Goal: Information Seeking & Learning: Compare options

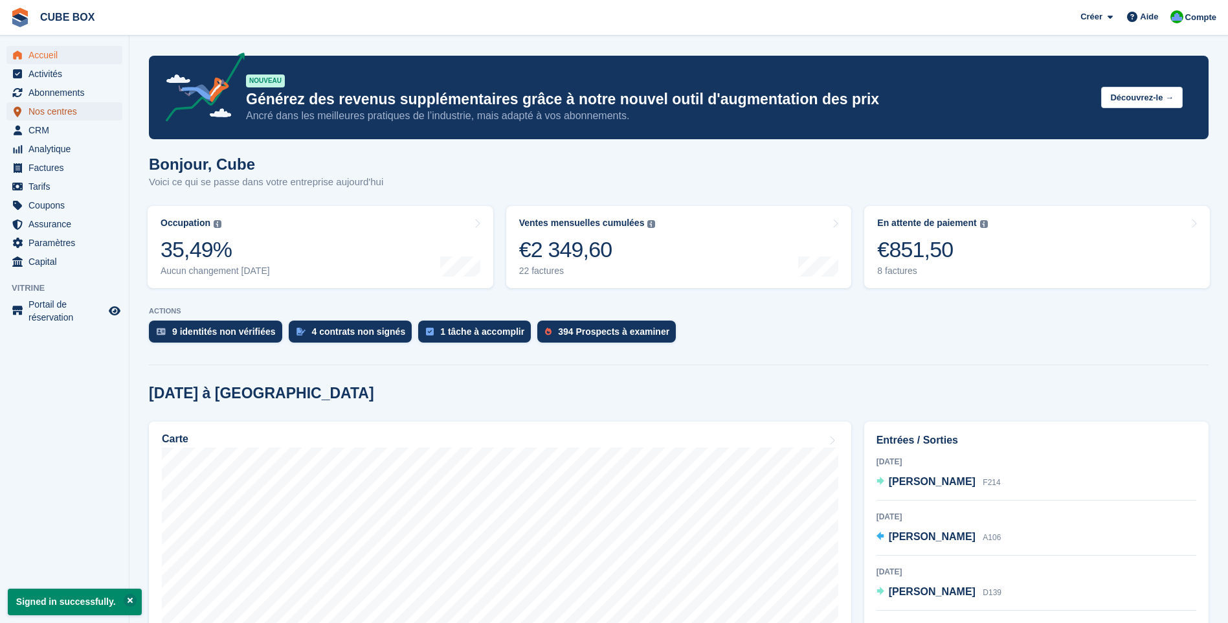
click at [56, 115] on span "Nos centres" at bounding box center [67, 111] width 78 height 18
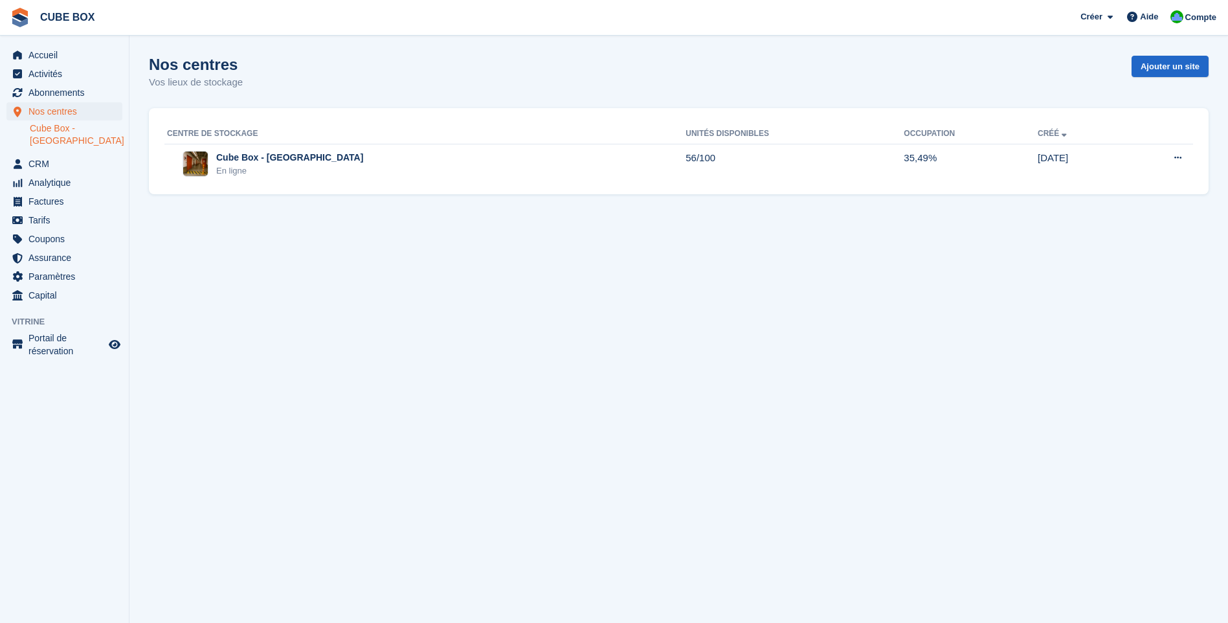
click at [91, 135] on link "Cube Box - [GEOGRAPHIC_DATA]" at bounding box center [76, 134] width 93 height 25
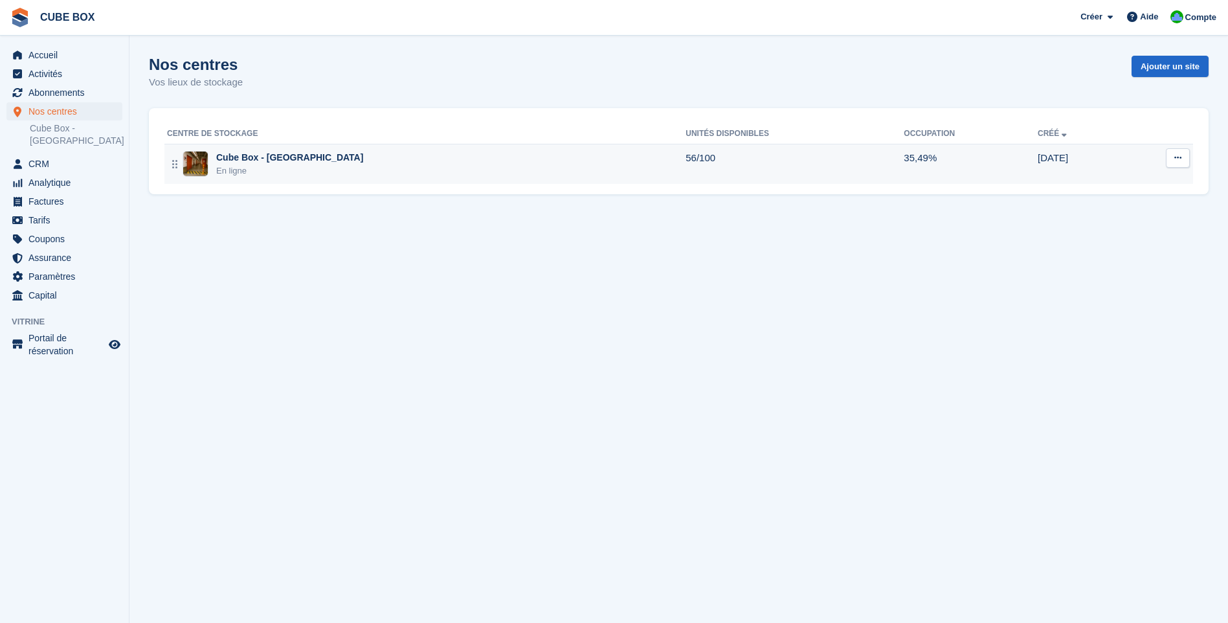
click at [282, 165] on div "En ligne" at bounding box center [289, 170] width 147 height 13
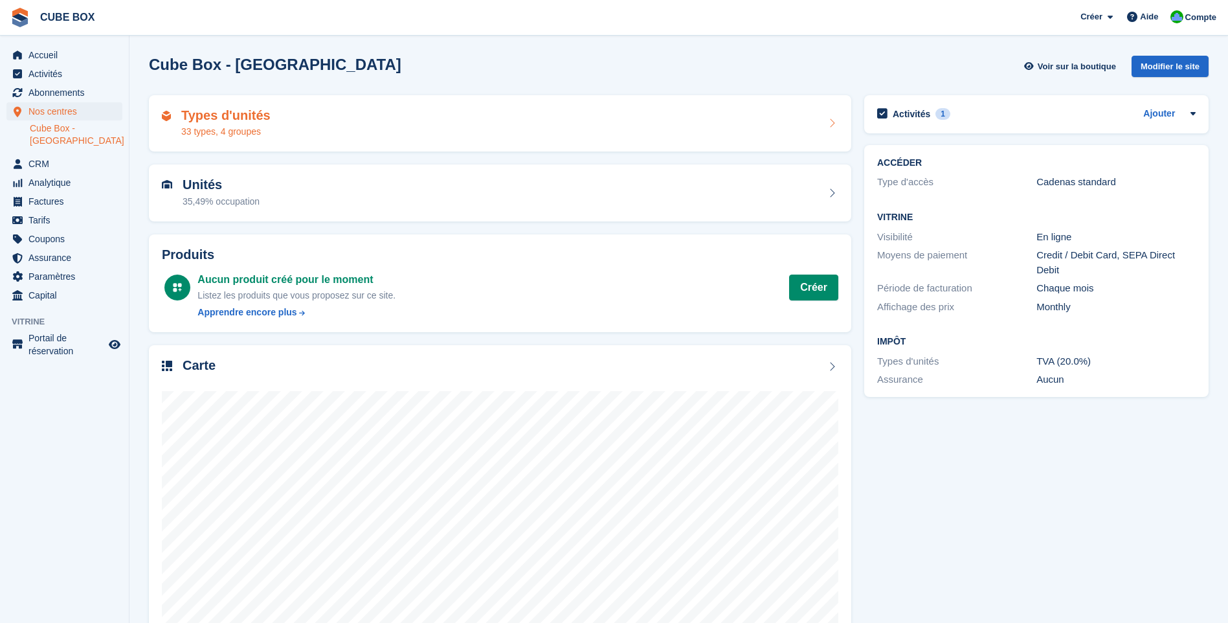
click at [220, 120] on h2 "Types d'unités" at bounding box center [225, 115] width 89 height 15
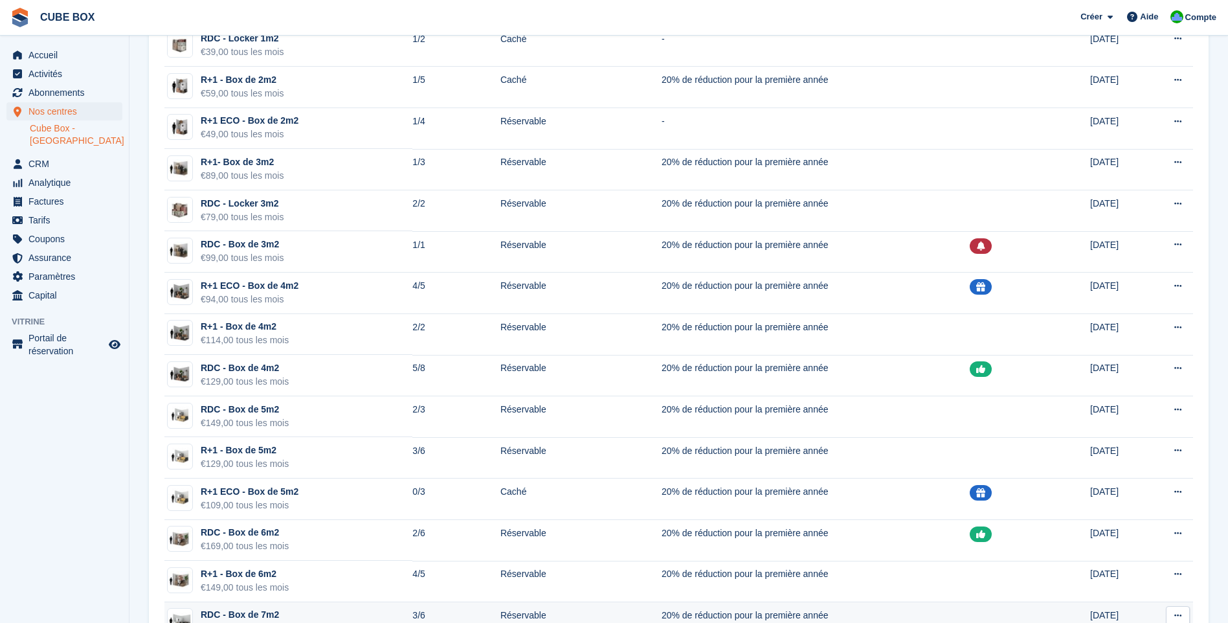
scroll to position [324, 0]
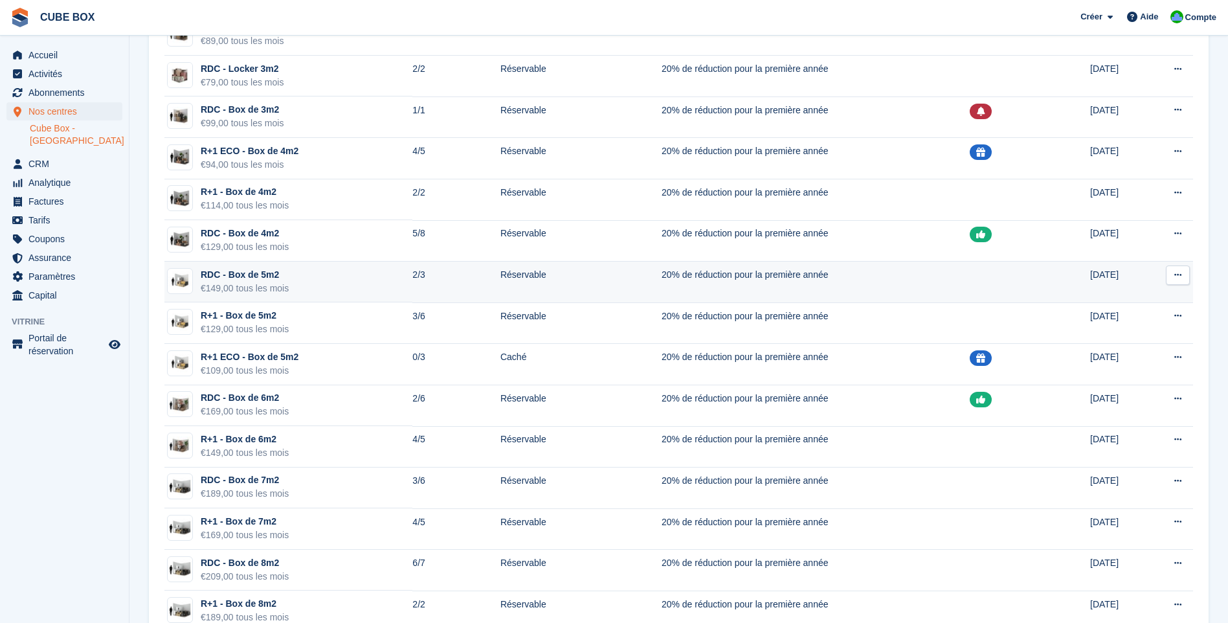
click at [282, 293] on div "€149,00 tous les mois" at bounding box center [245, 289] width 88 height 14
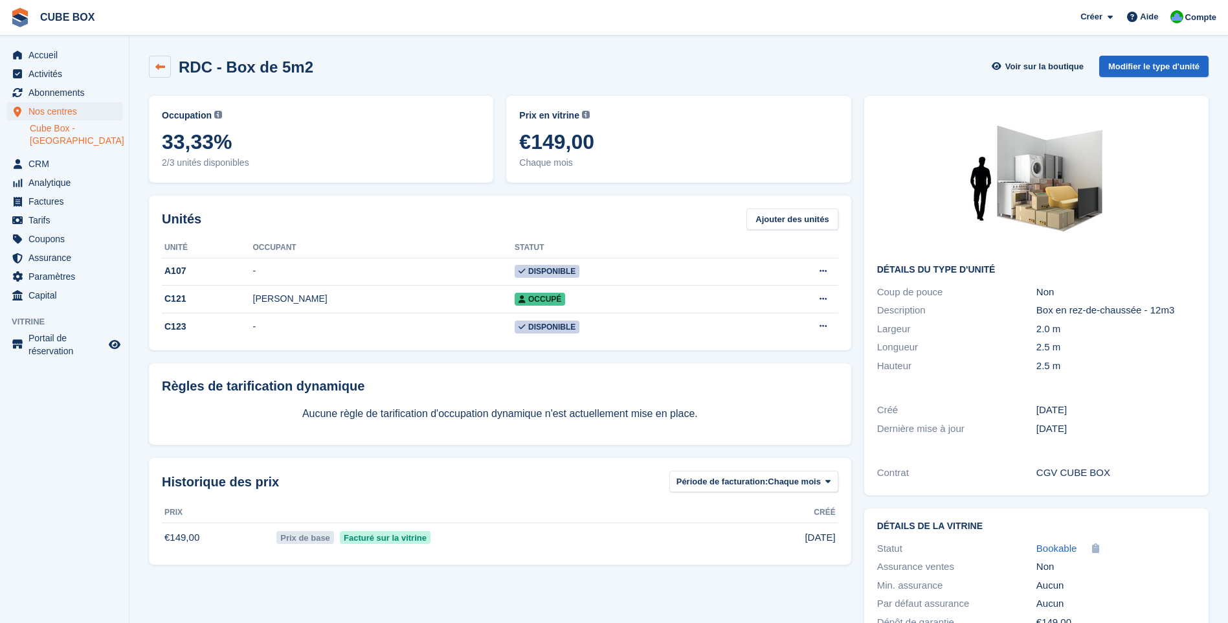
click at [167, 67] on link at bounding box center [160, 67] width 22 height 22
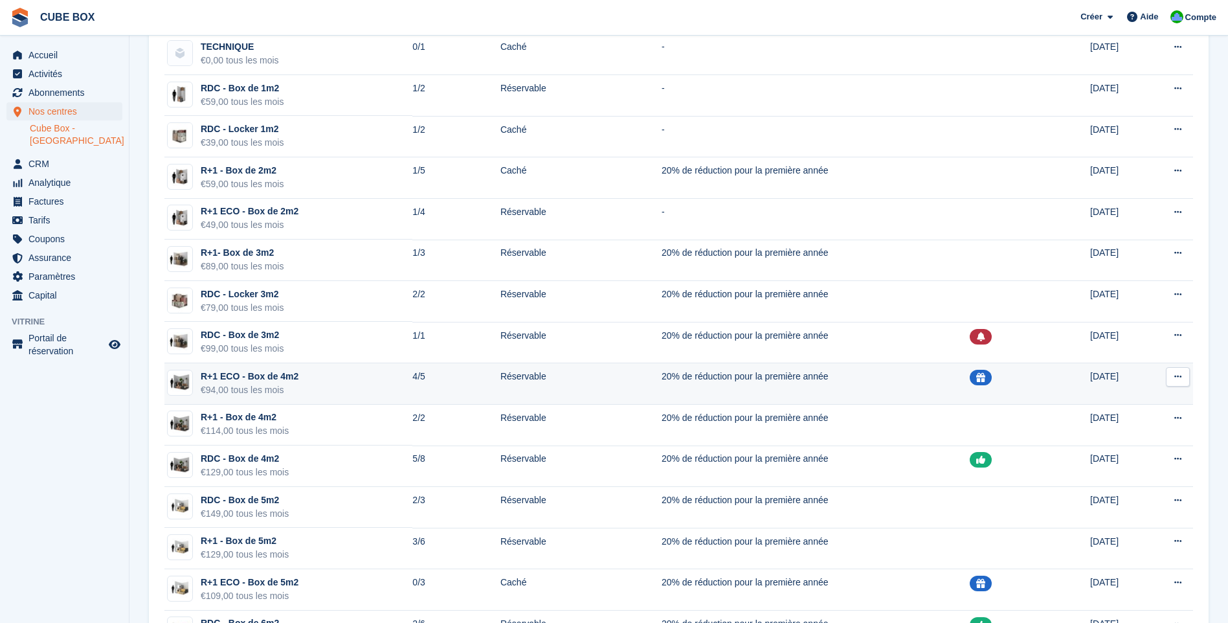
scroll to position [130, 0]
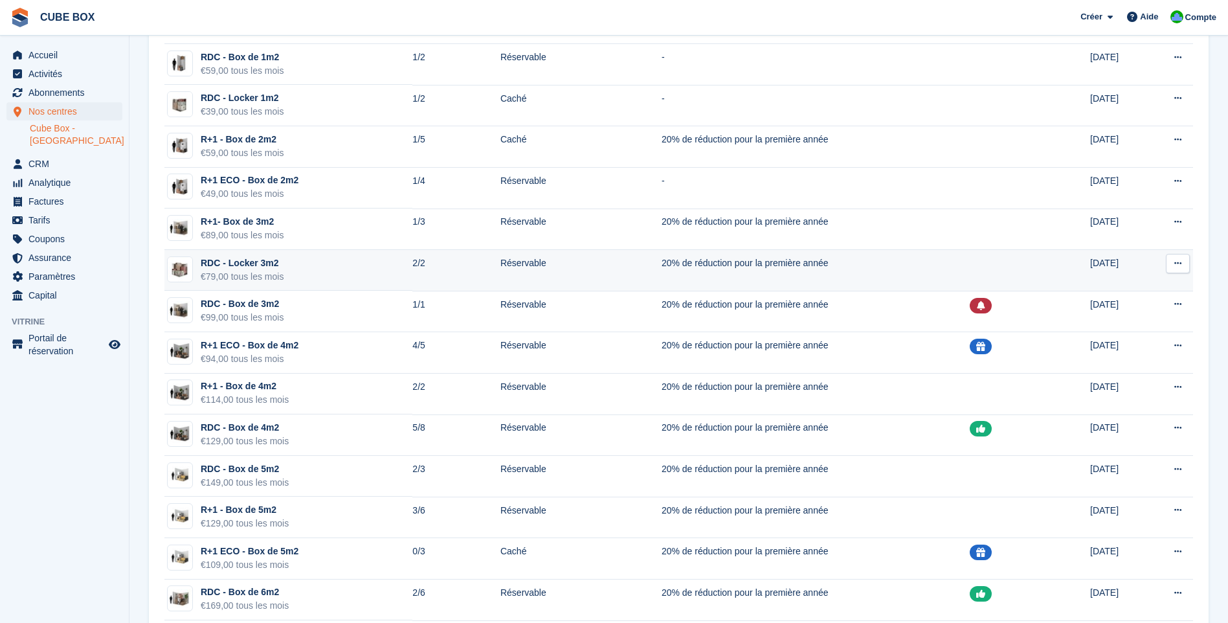
click at [266, 282] on div "€79,00 tous les mois" at bounding box center [242, 277] width 83 height 14
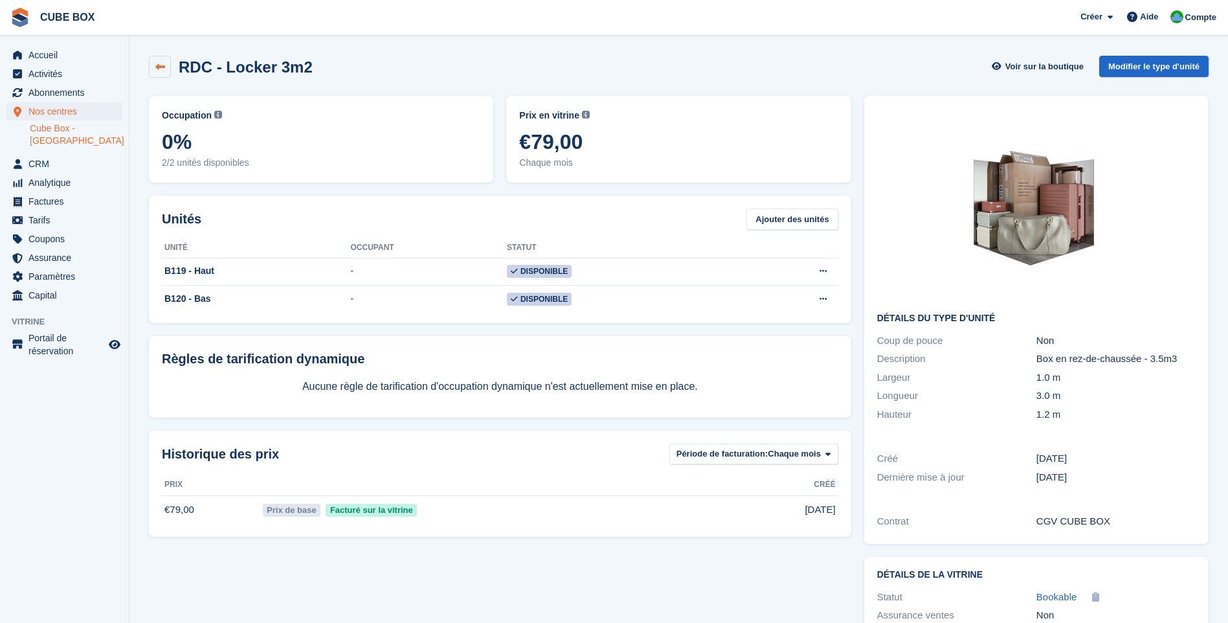
click at [156, 63] on icon at bounding box center [160, 67] width 10 height 10
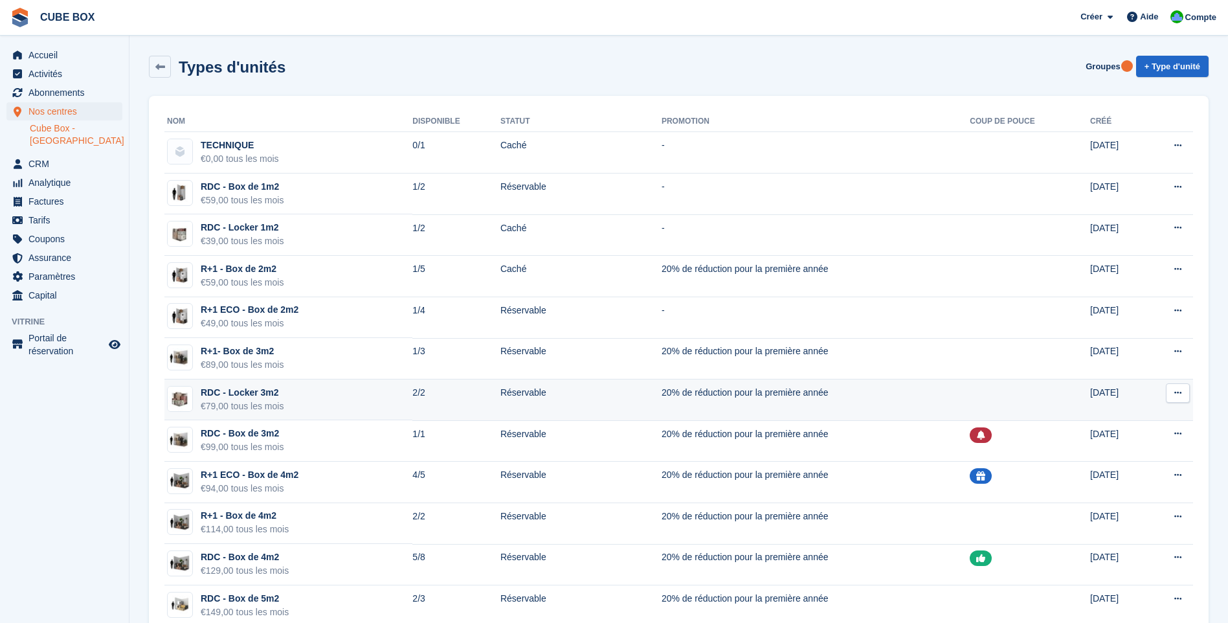
click at [242, 409] on div "€79,00 tous les mois" at bounding box center [242, 407] width 83 height 14
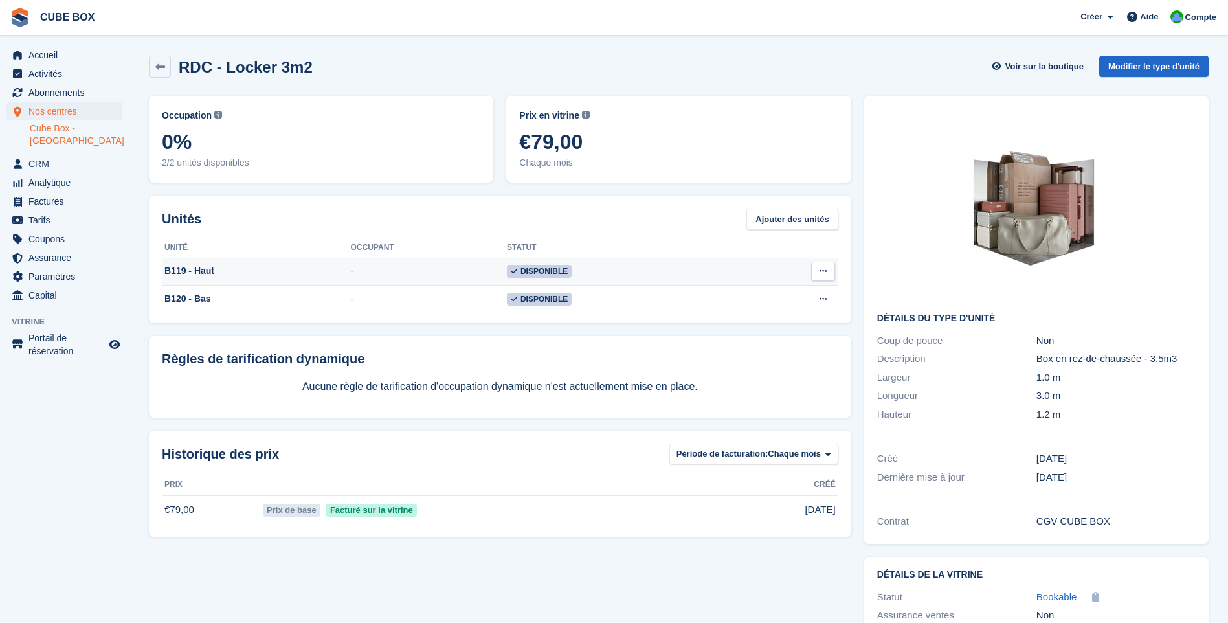
click at [829, 271] on button at bounding box center [823, 271] width 24 height 19
click at [164, 69] on icon at bounding box center [160, 67] width 10 height 10
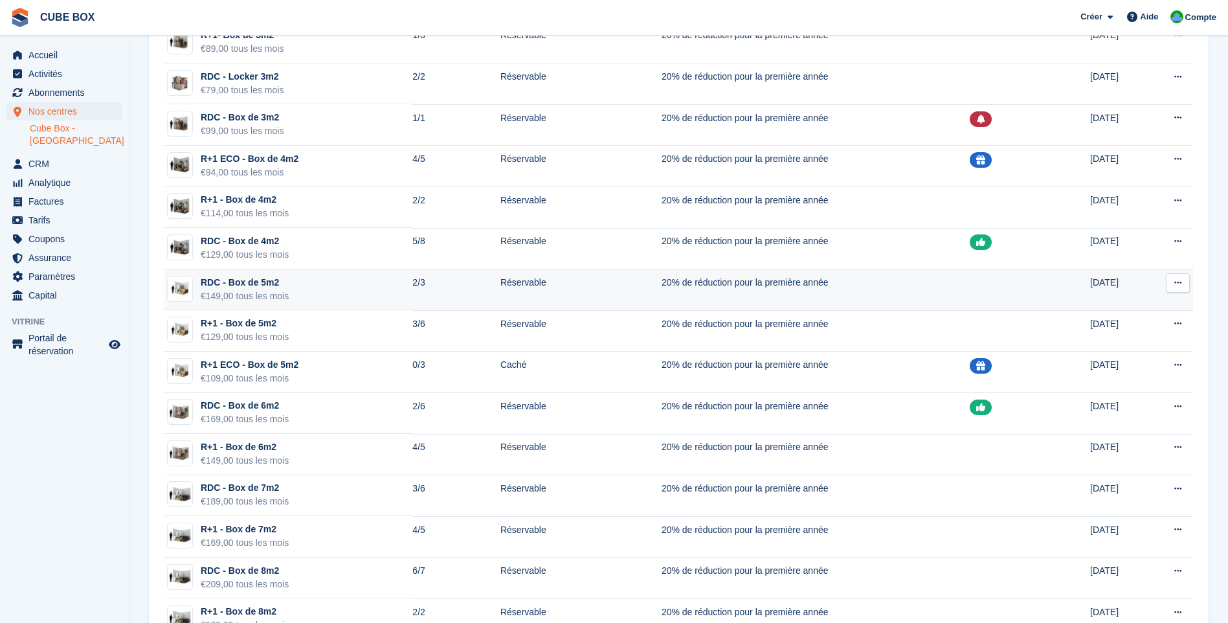
scroll to position [315, 0]
click at [266, 288] on div "RDC - Box de 5m2" at bounding box center [245, 284] width 88 height 14
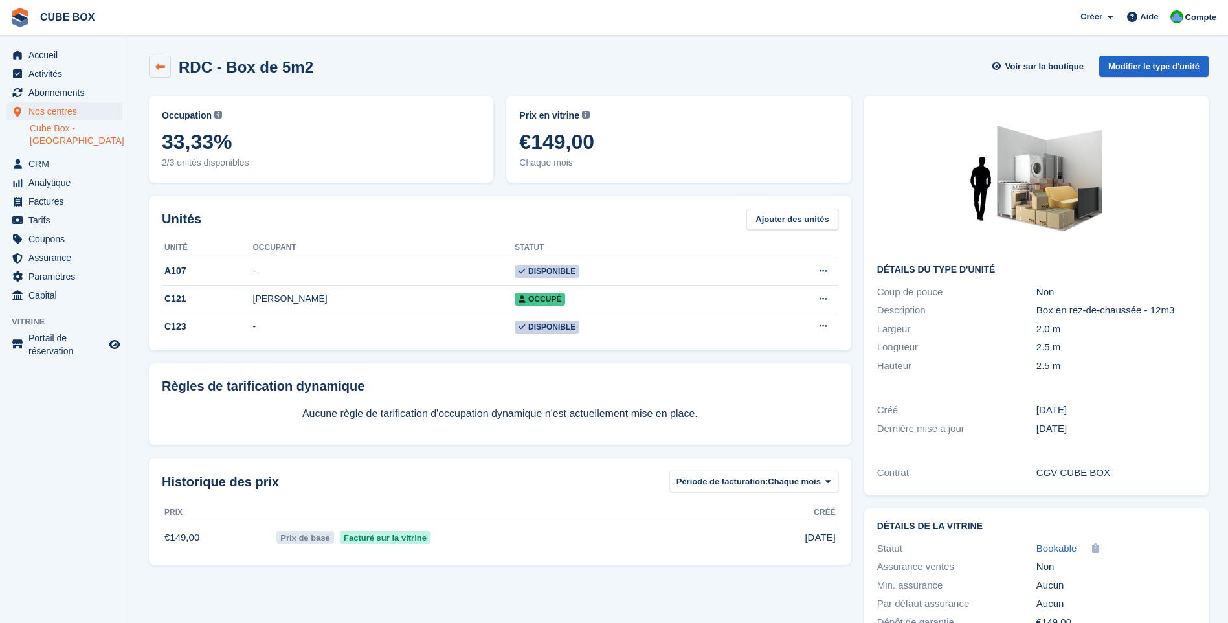
click at [162, 74] on link at bounding box center [160, 67] width 22 height 22
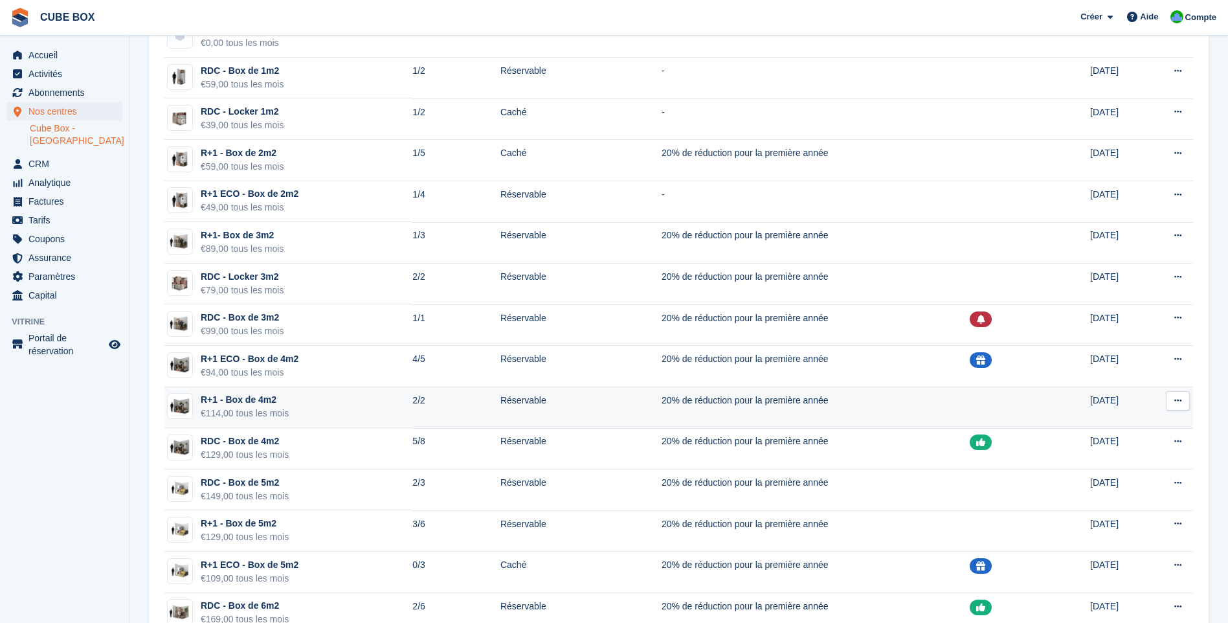
scroll to position [194, 0]
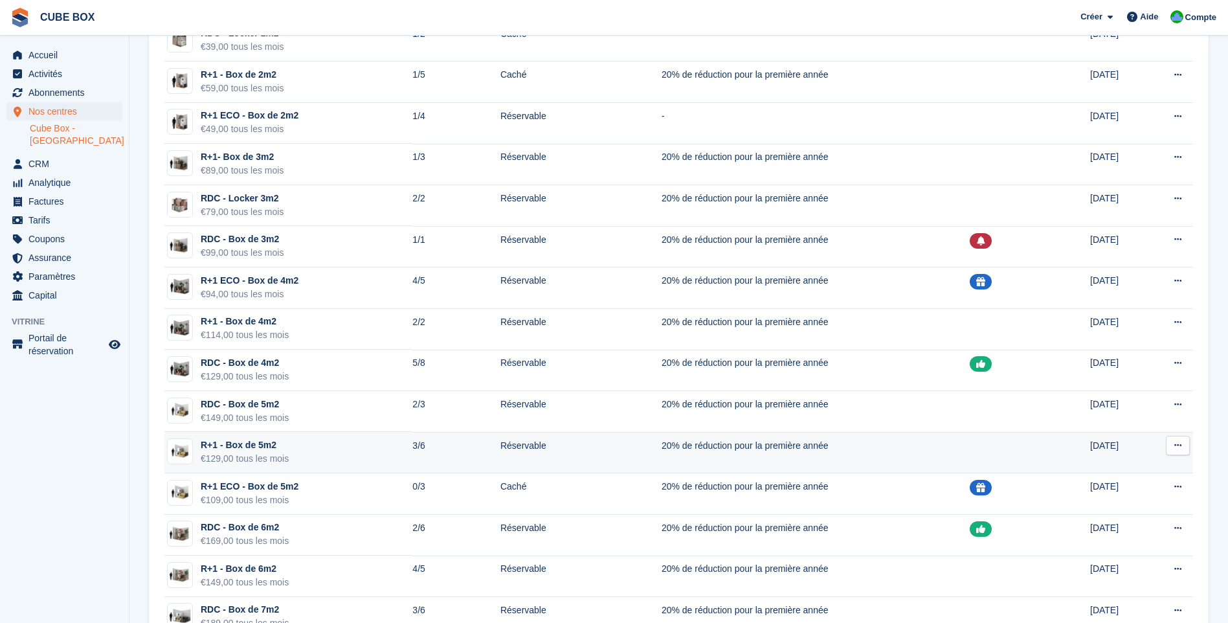
click at [253, 465] on div "€129,00 tous les mois" at bounding box center [245, 459] width 88 height 14
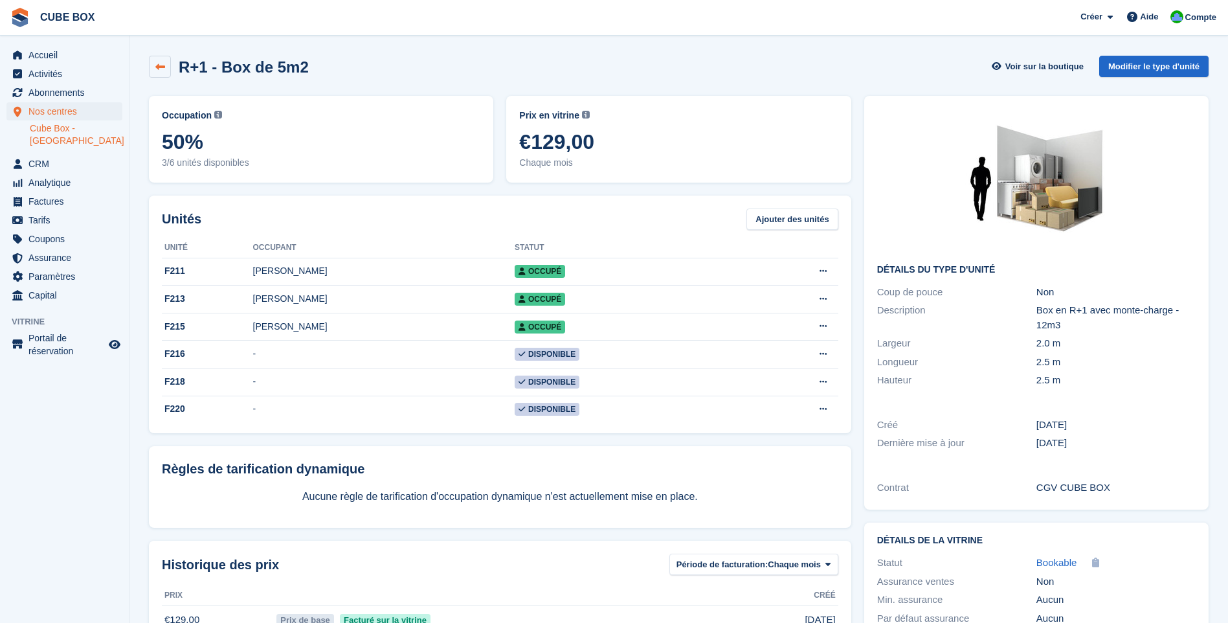
click at [163, 65] on icon at bounding box center [160, 67] width 10 height 10
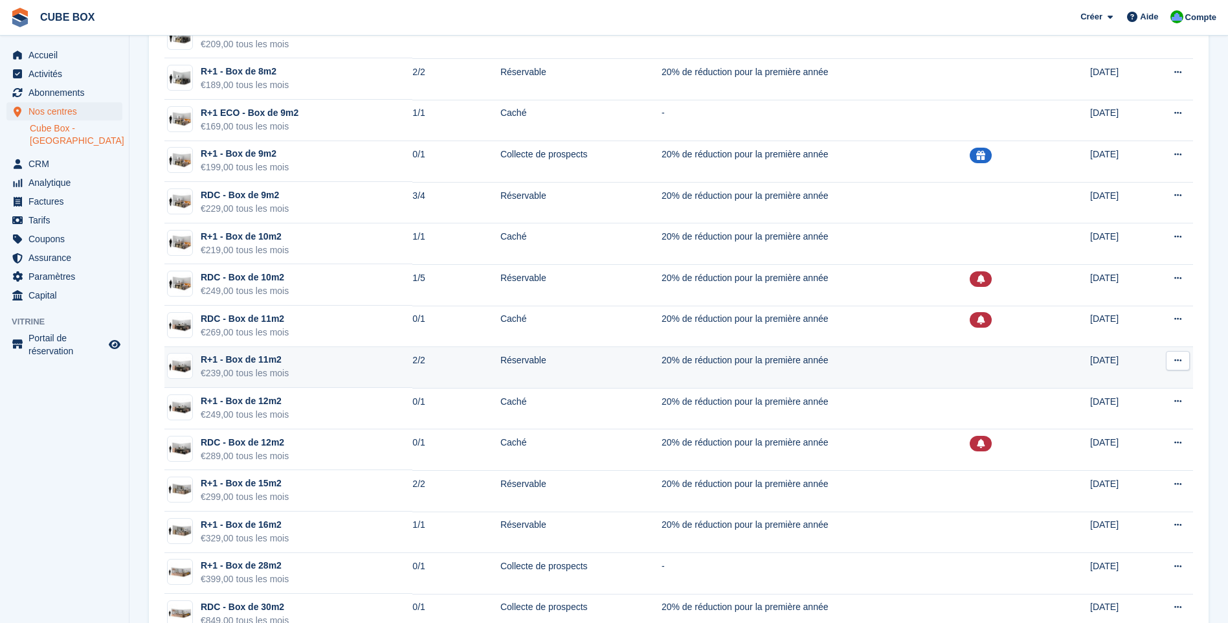
scroll to position [833, 0]
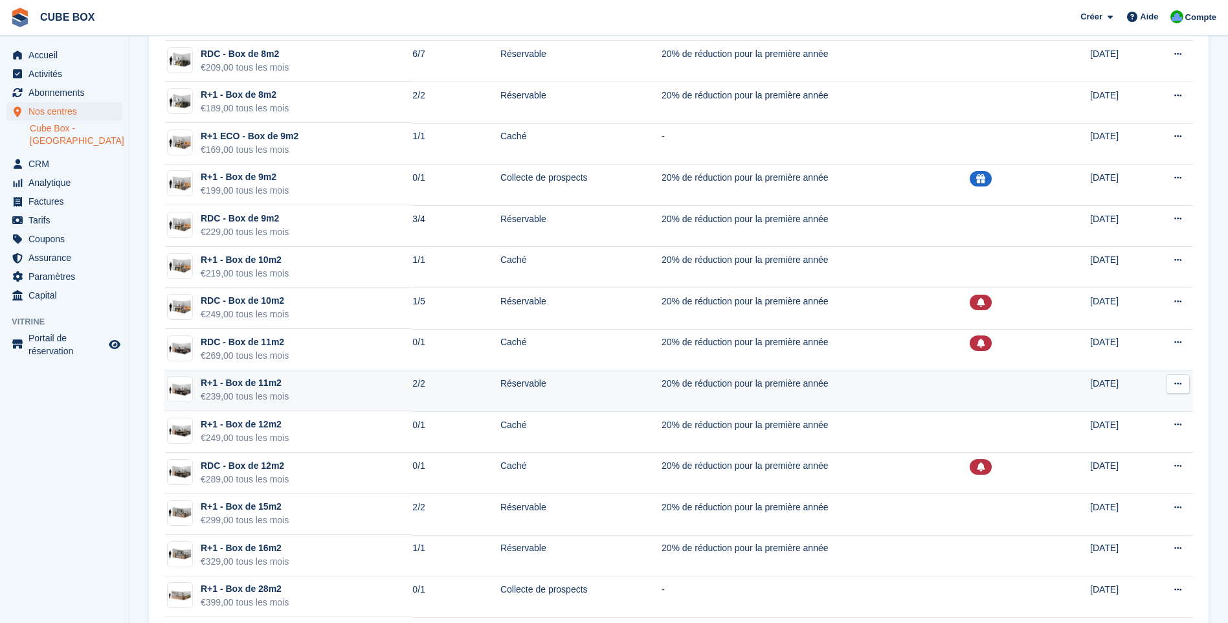
click at [275, 393] on div "€239,00 tous les mois" at bounding box center [245, 397] width 88 height 14
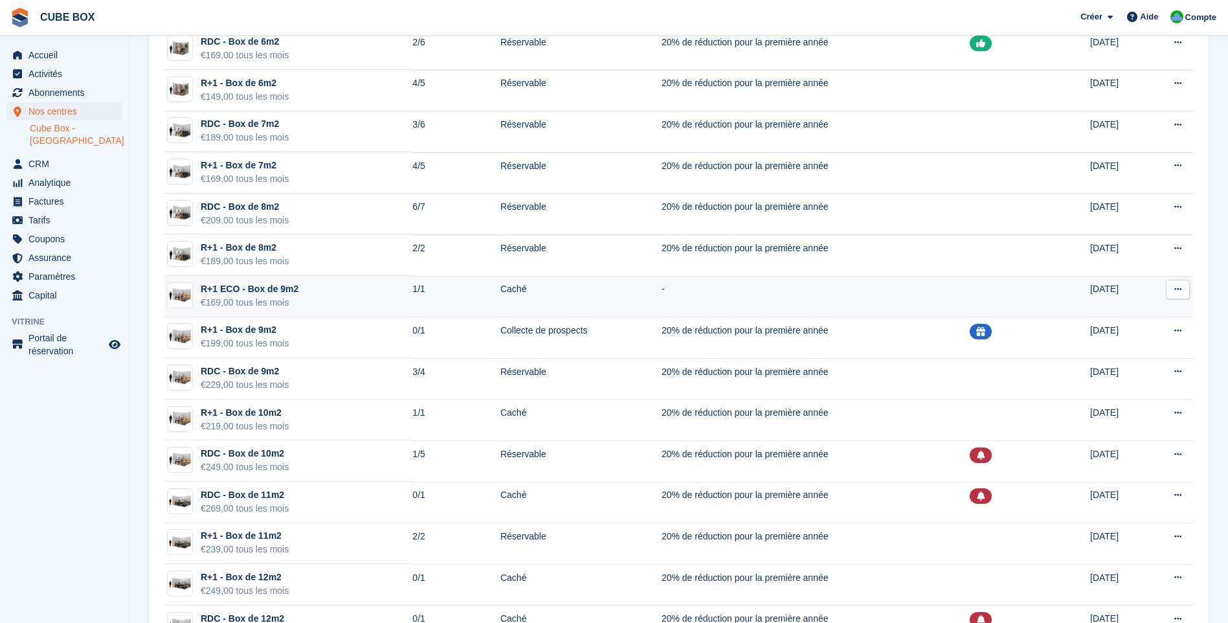
scroll to position [639, 0]
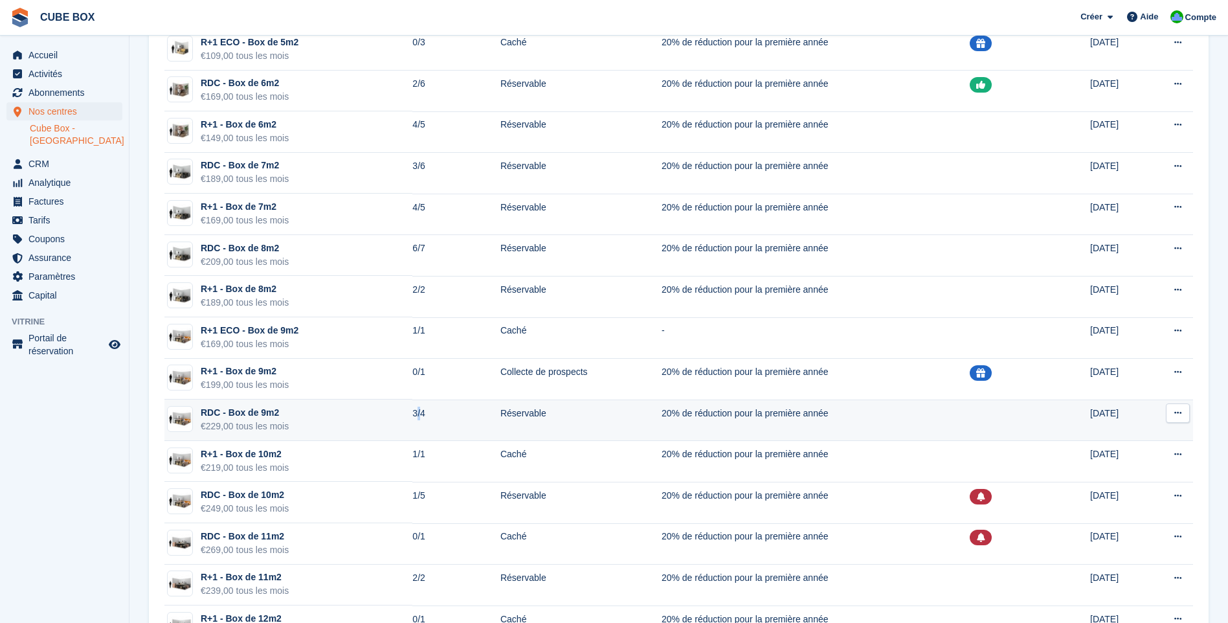
click at [412, 427] on td "3/4" at bounding box center [456, 420] width 88 height 41
drag, startPoint x: 408, startPoint y: 427, endPoint x: 260, endPoint y: 412, distance: 149.0
click at [260, 412] on div "RDC - Box de 9m2" at bounding box center [245, 413] width 88 height 14
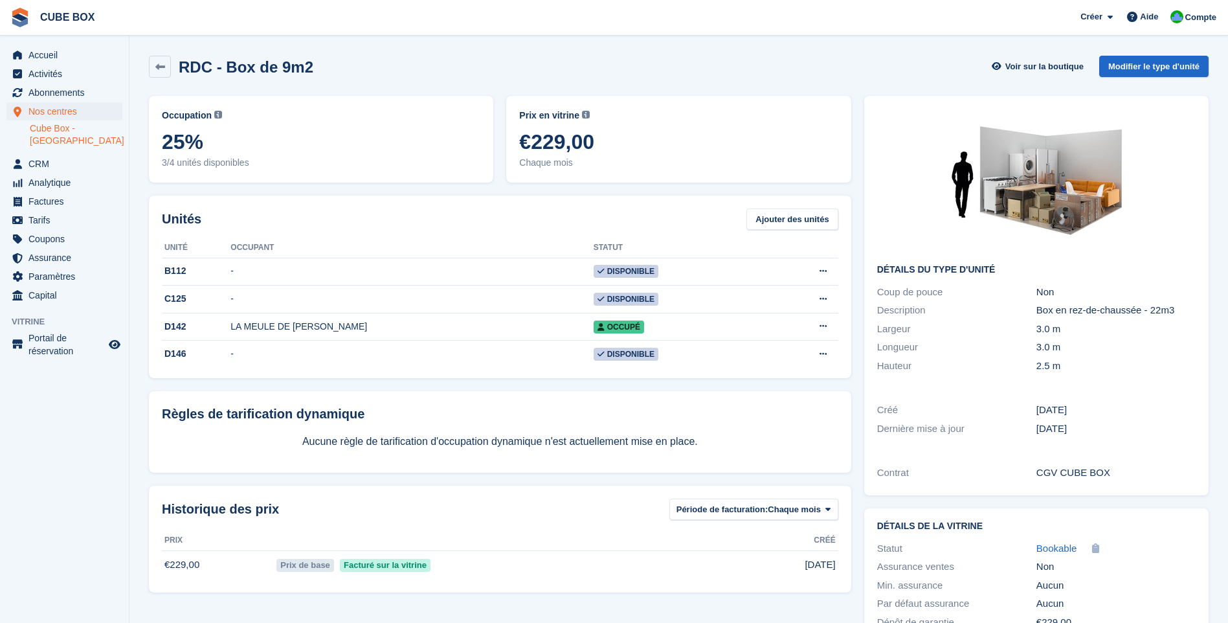
click at [602, 64] on div "RDC - Box de 9m2 Voir sur la boutique Modifier le type d'unité" at bounding box center [679, 67] width 1060 height 22
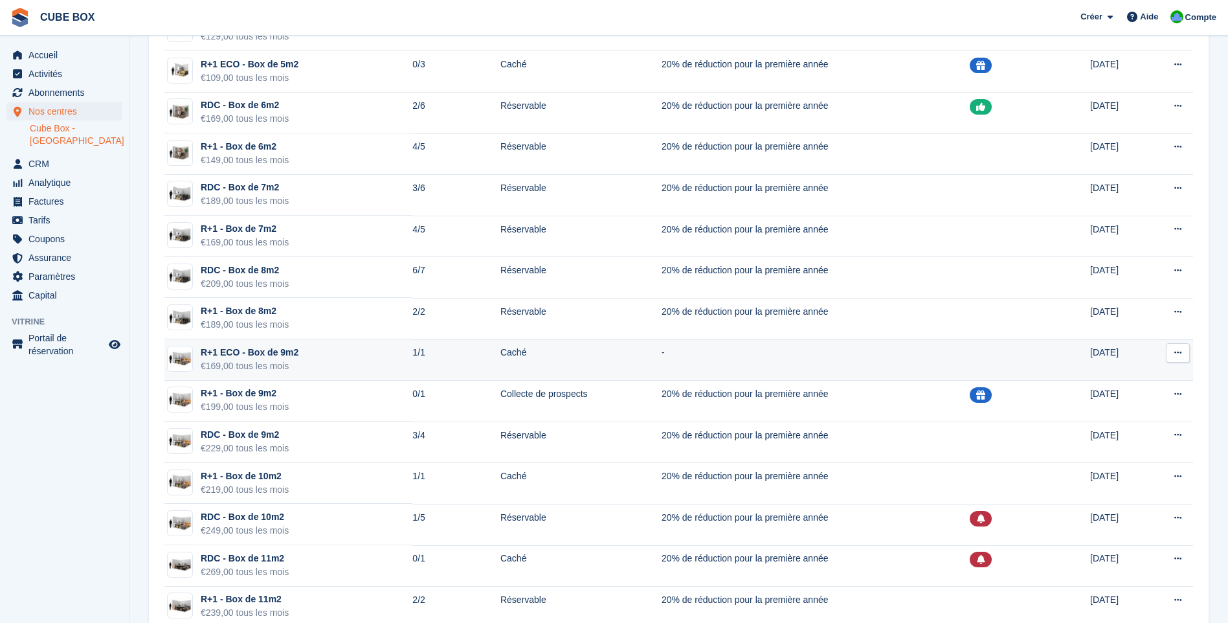
scroll to position [639, 0]
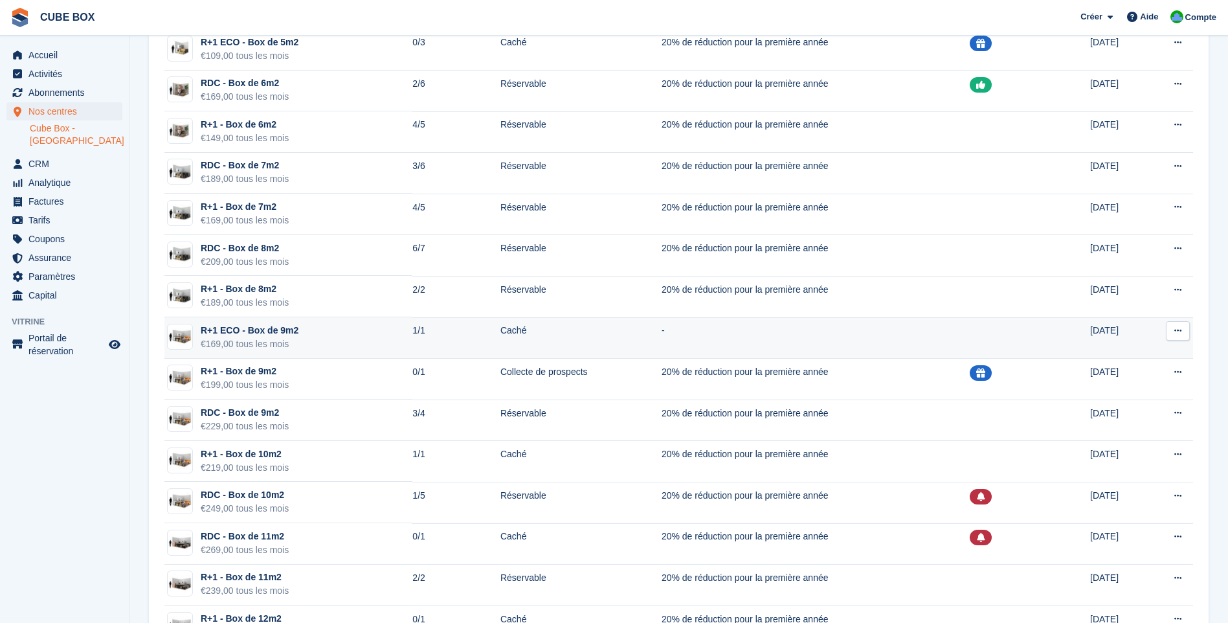
click at [266, 334] on div "R+1 ECO - Box de 9m2" at bounding box center [250, 331] width 98 height 14
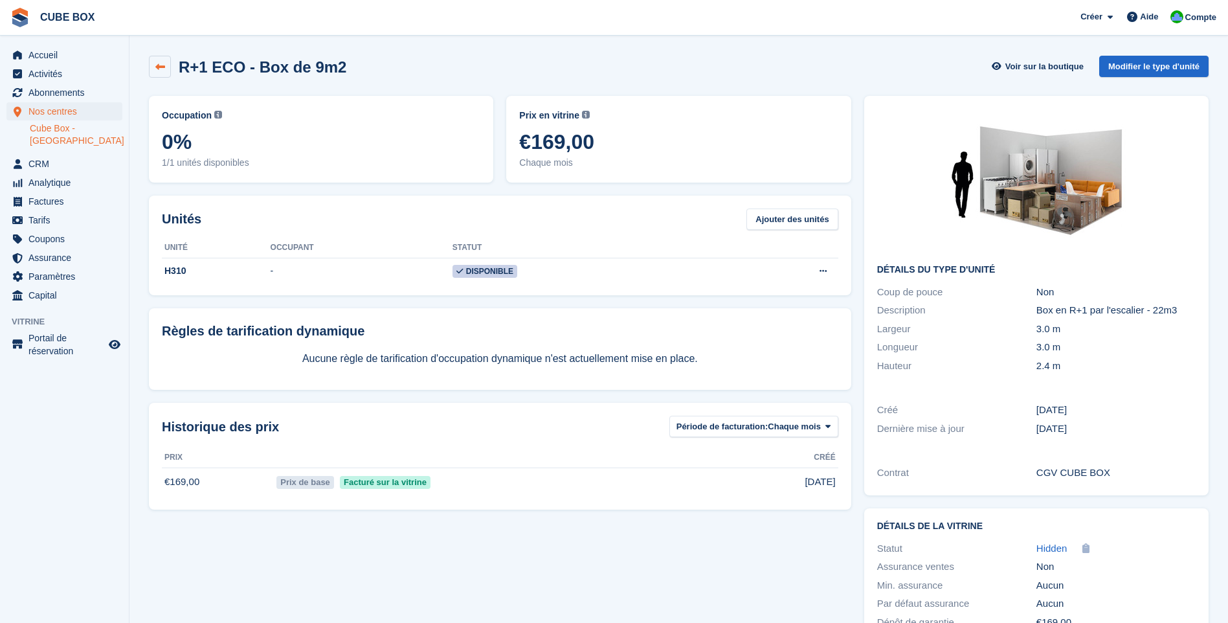
click at [157, 68] on icon at bounding box center [160, 67] width 10 height 10
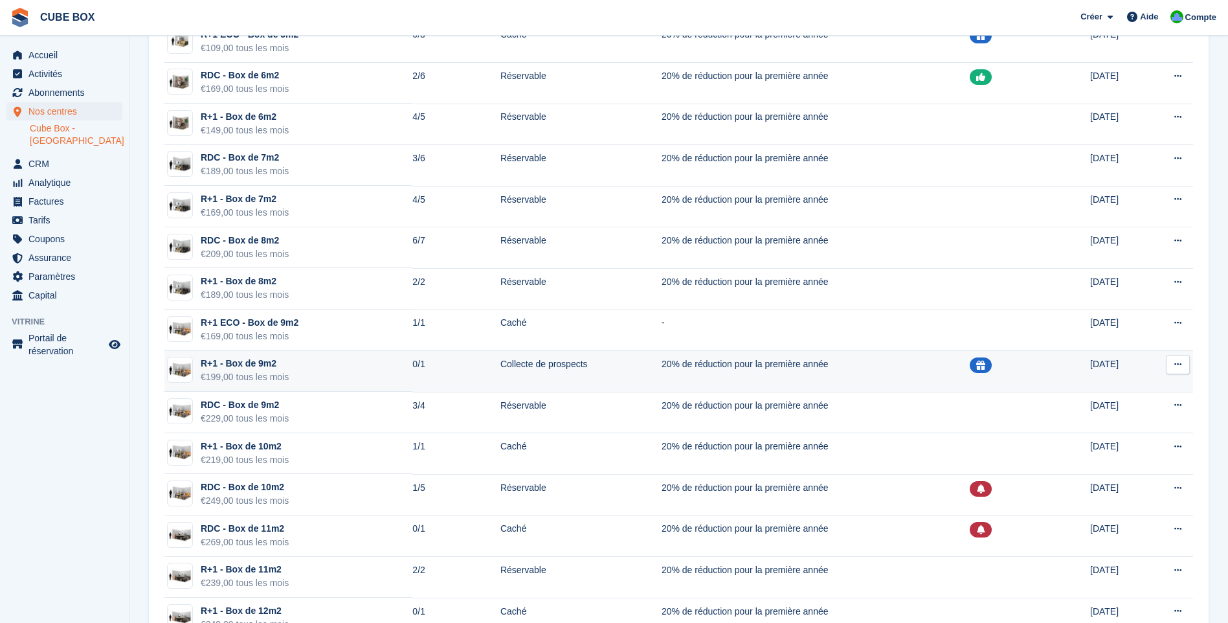
scroll to position [648, 0]
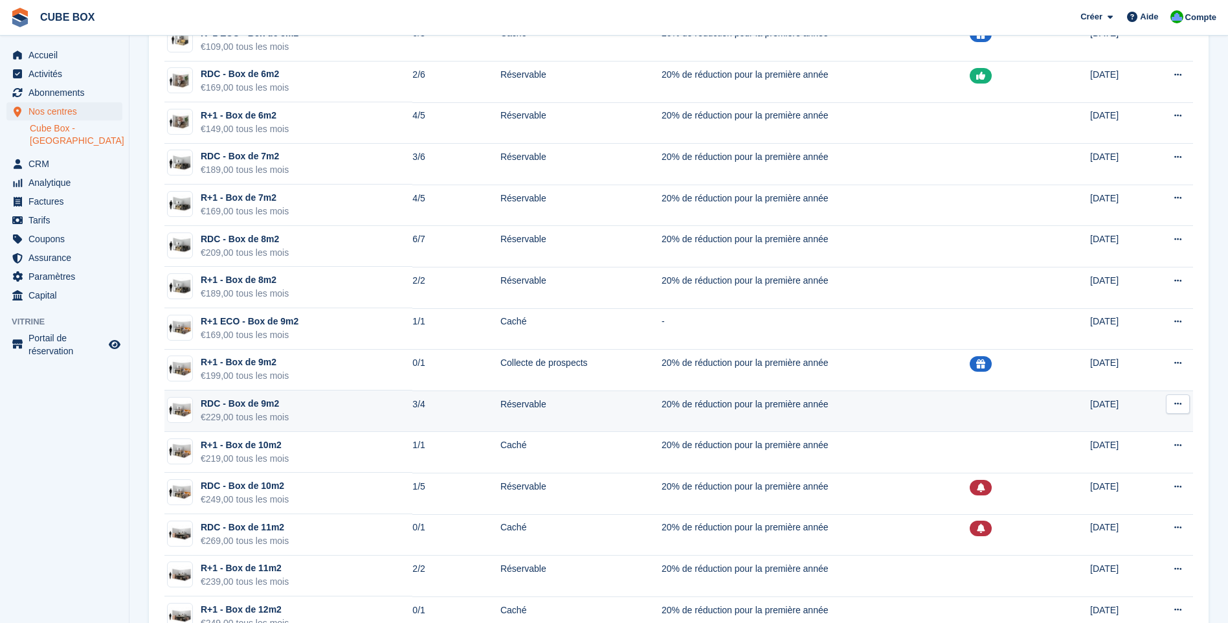
click at [501, 408] on td "Réservable" at bounding box center [581, 410] width 161 height 41
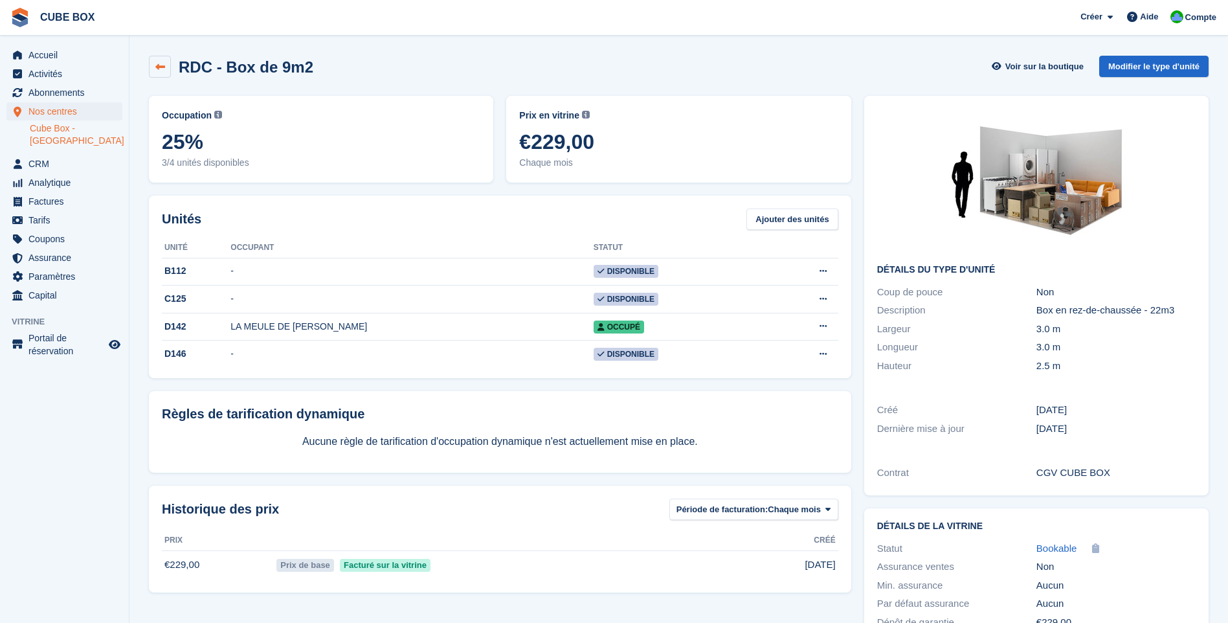
click at [160, 68] on icon at bounding box center [160, 67] width 10 height 10
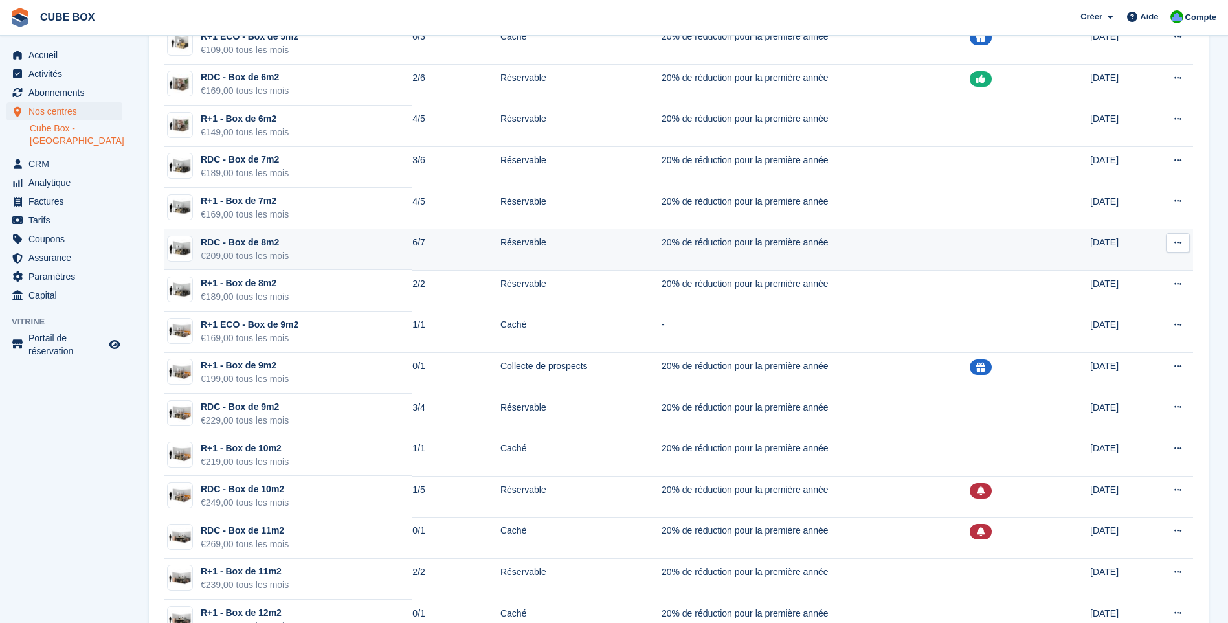
scroll to position [842, 0]
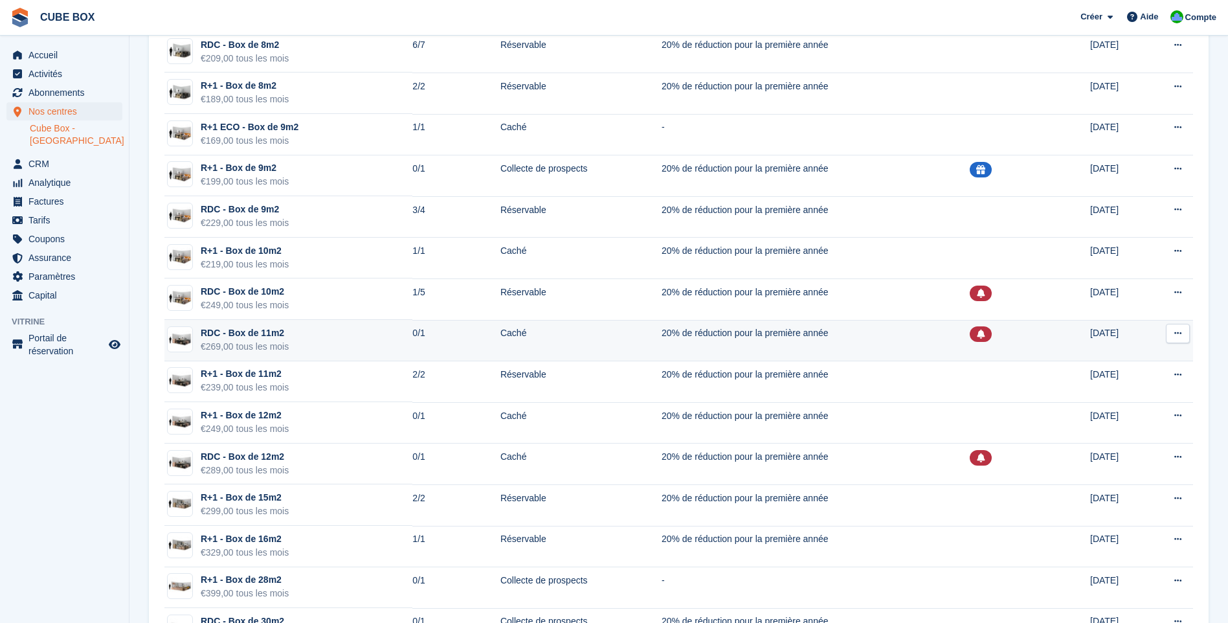
click at [418, 350] on td "0/1" at bounding box center [456, 340] width 88 height 41
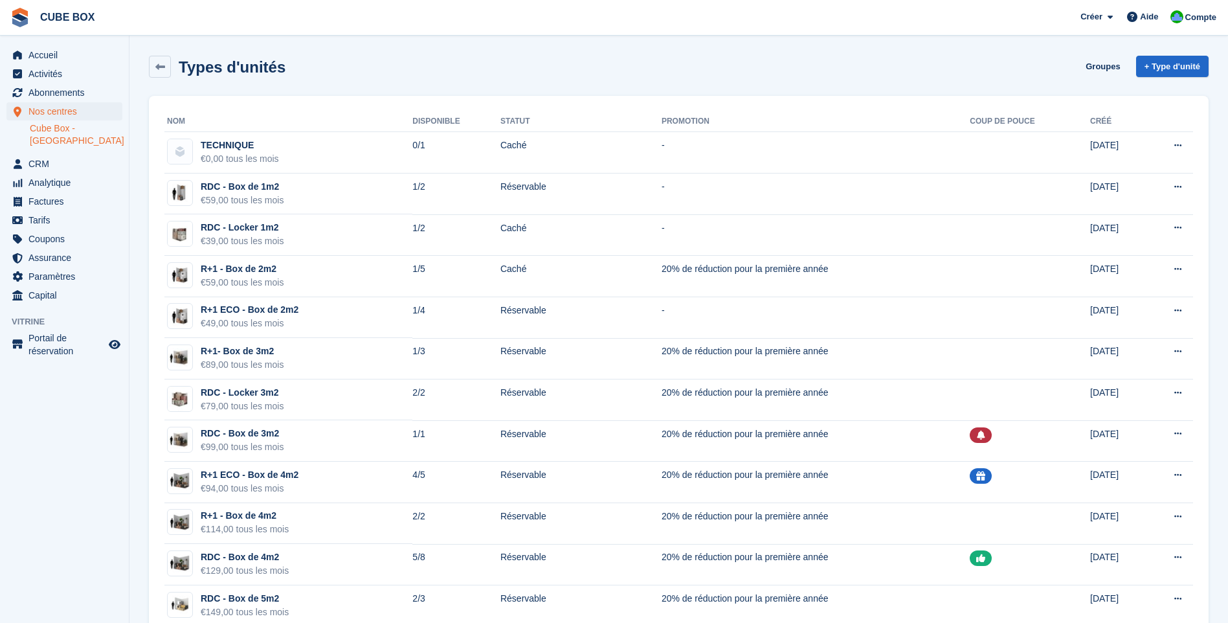
scroll to position [842, 0]
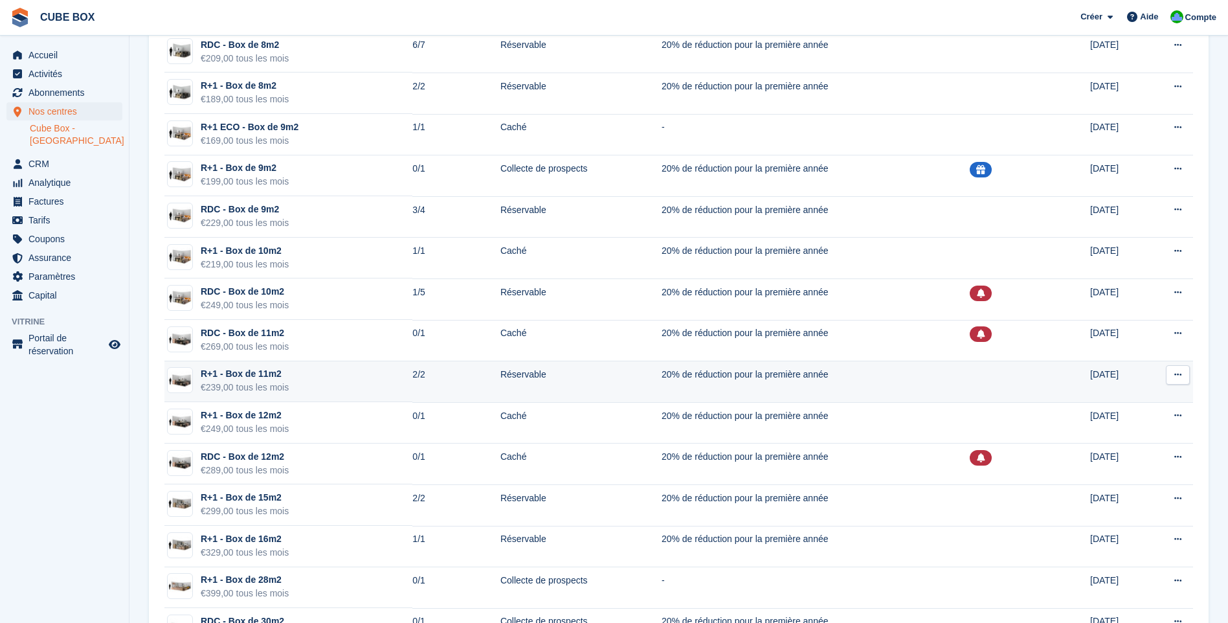
click at [501, 375] on td "Réservable" at bounding box center [581, 381] width 161 height 41
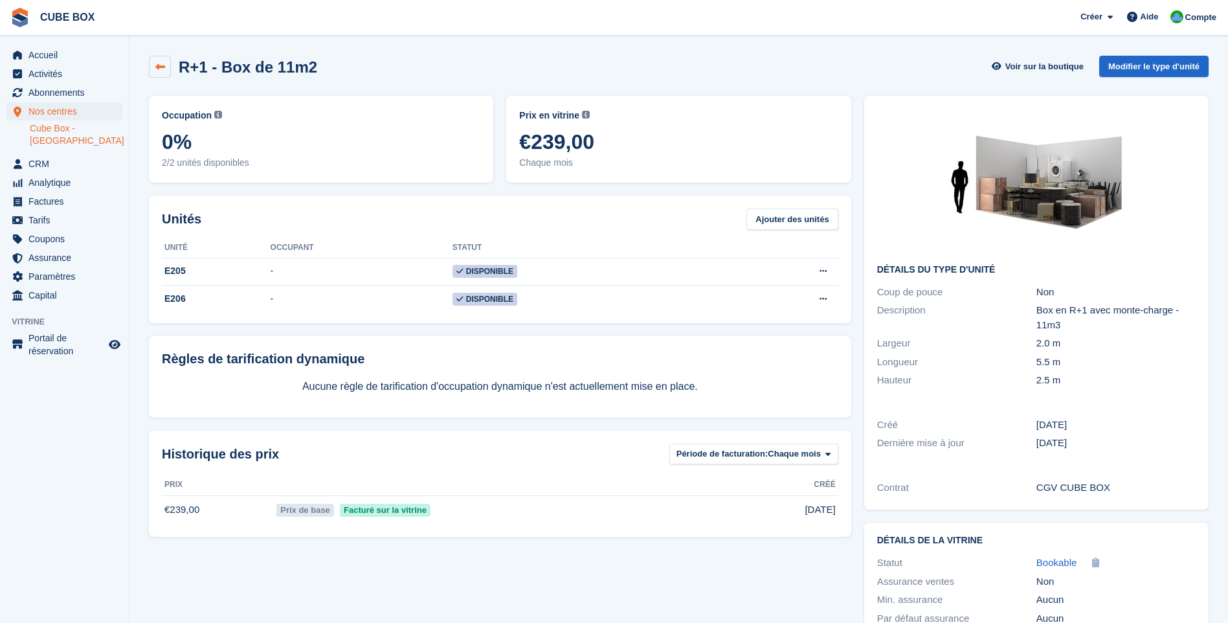
click at [157, 74] on link at bounding box center [160, 67] width 22 height 22
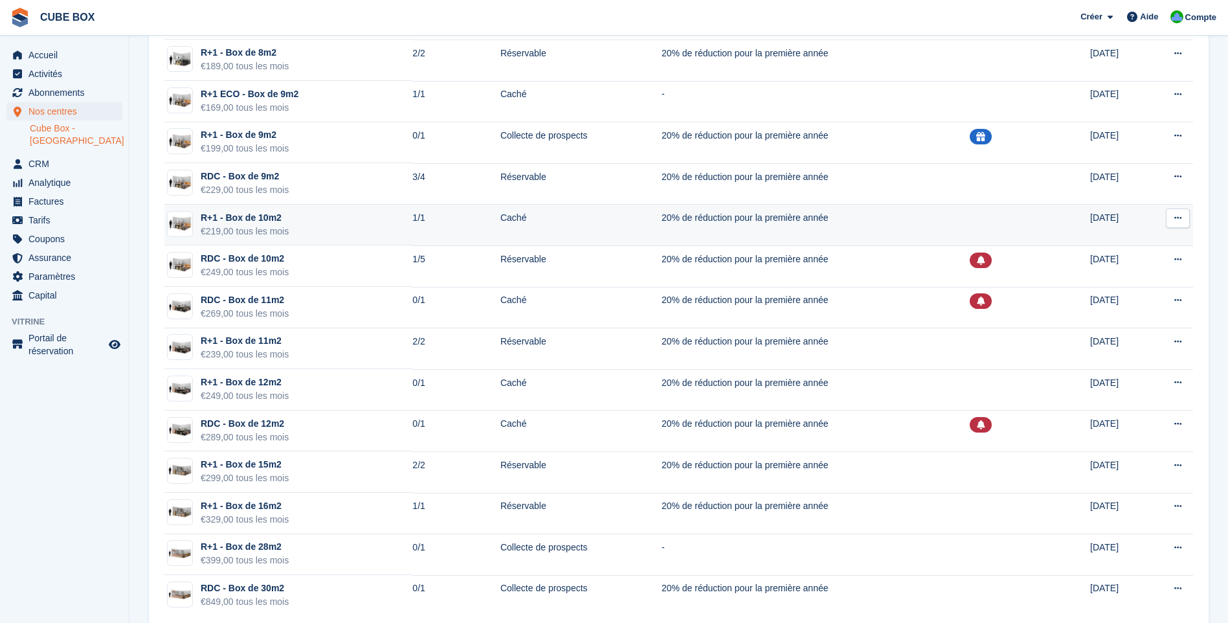
scroll to position [898, 0]
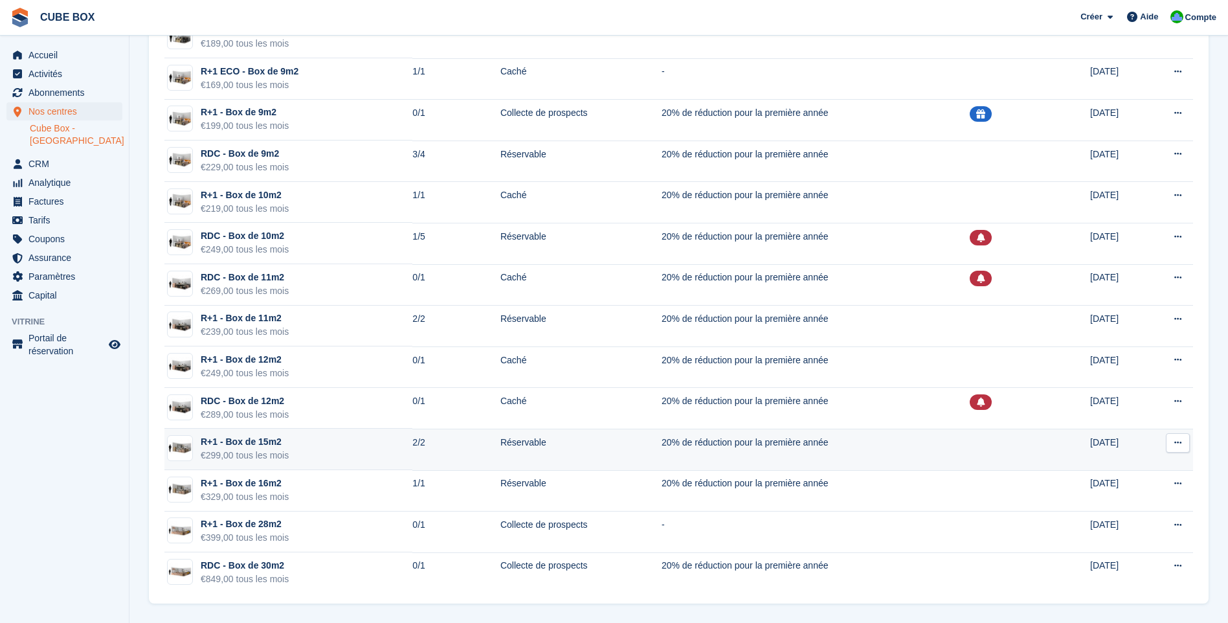
click at [305, 444] on td "R+1 - Box de 15m2 €299,00 tous les mois" at bounding box center [288, 449] width 248 height 41
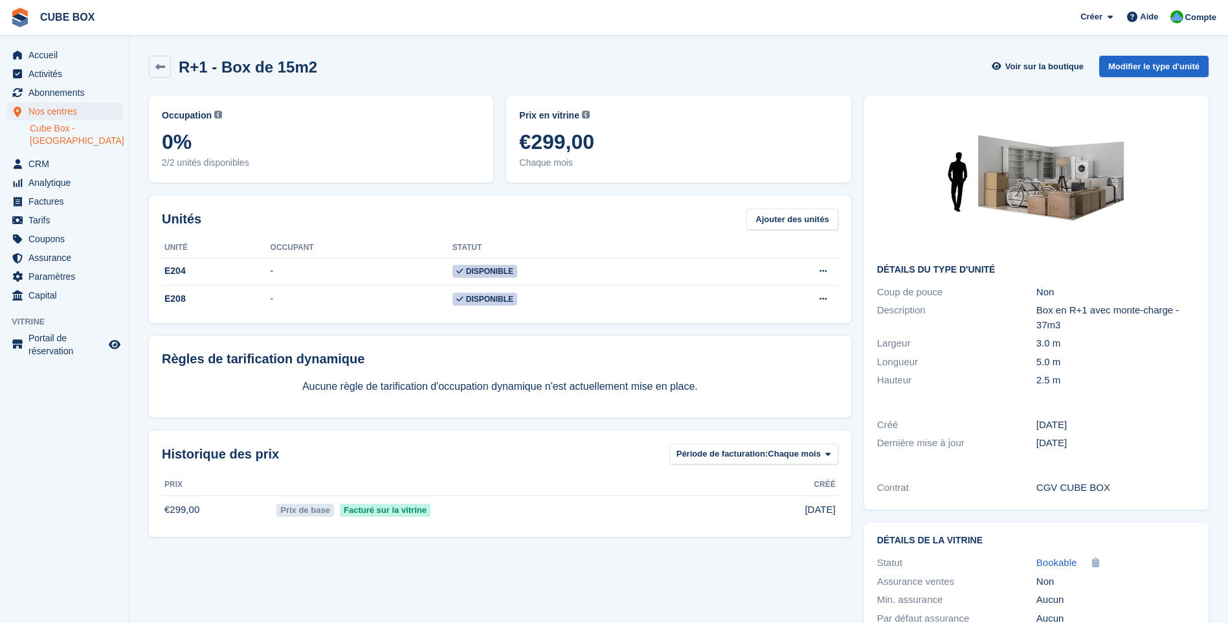
click at [148, 73] on div "R+1 - Box de 15m2 Voir sur la boutique Modifier le type d'unité" at bounding box center [678, 69] width 1073 height 40
click at [164, 66] on icon at bounding box center [160, 67] width 10 height 10
